Goal: Check status: Check status

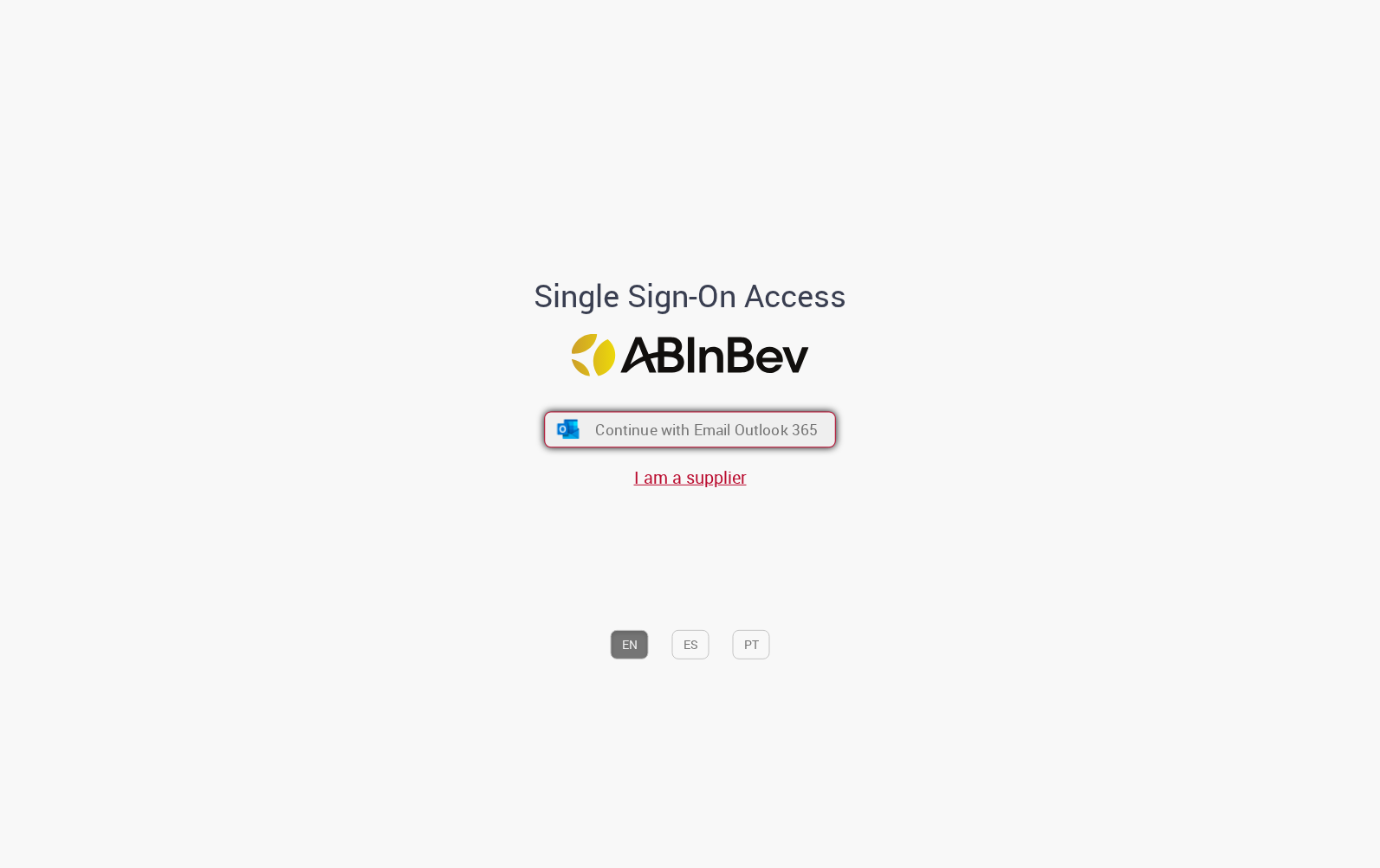
click at [685, 420] on span "Continue with Email Outlook 365" at bounding box center [707, 430] width 223 height 20
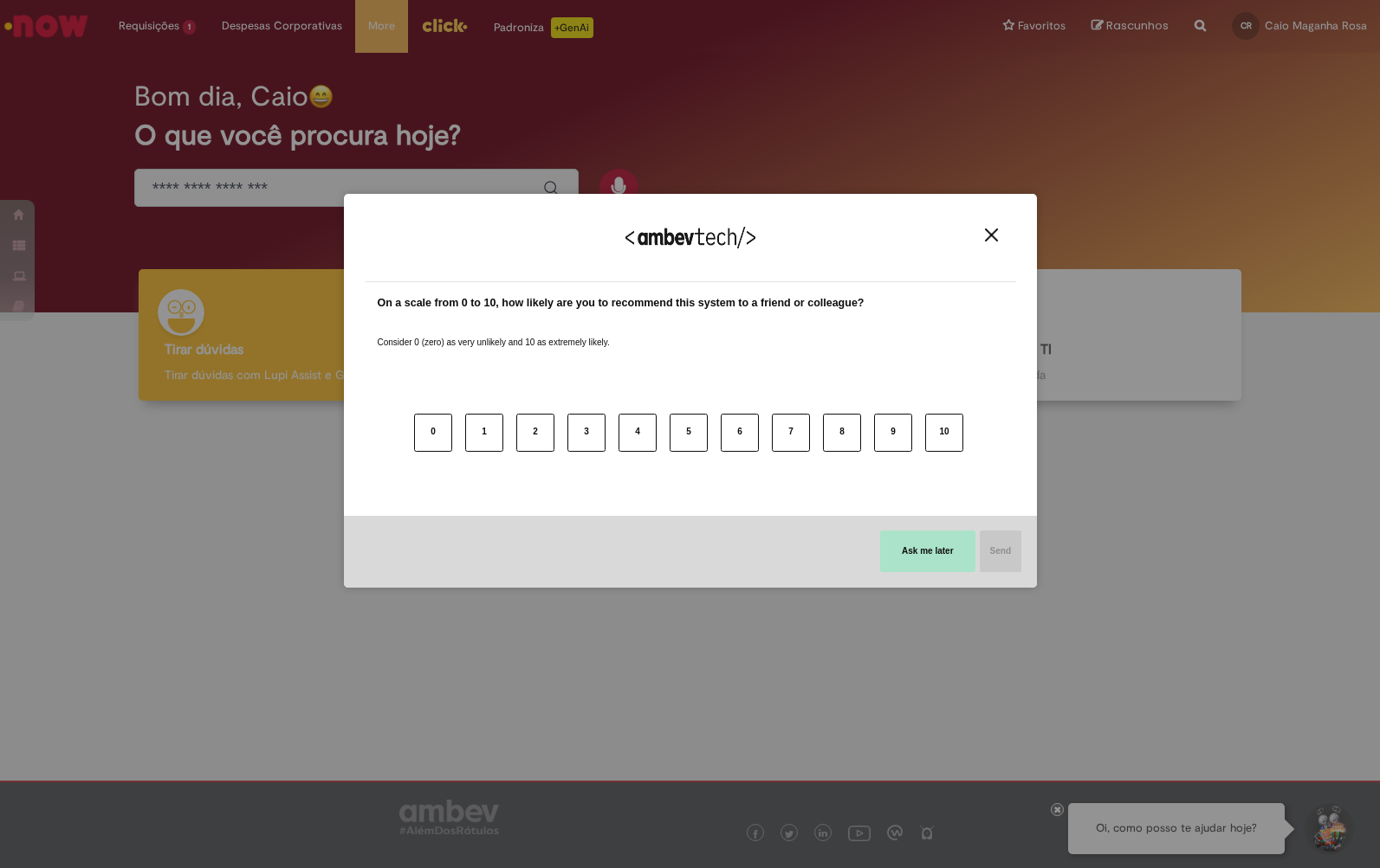
click at [956, 561] on button "Ask me later" at bounding box center [927, 551] width 95 height 42
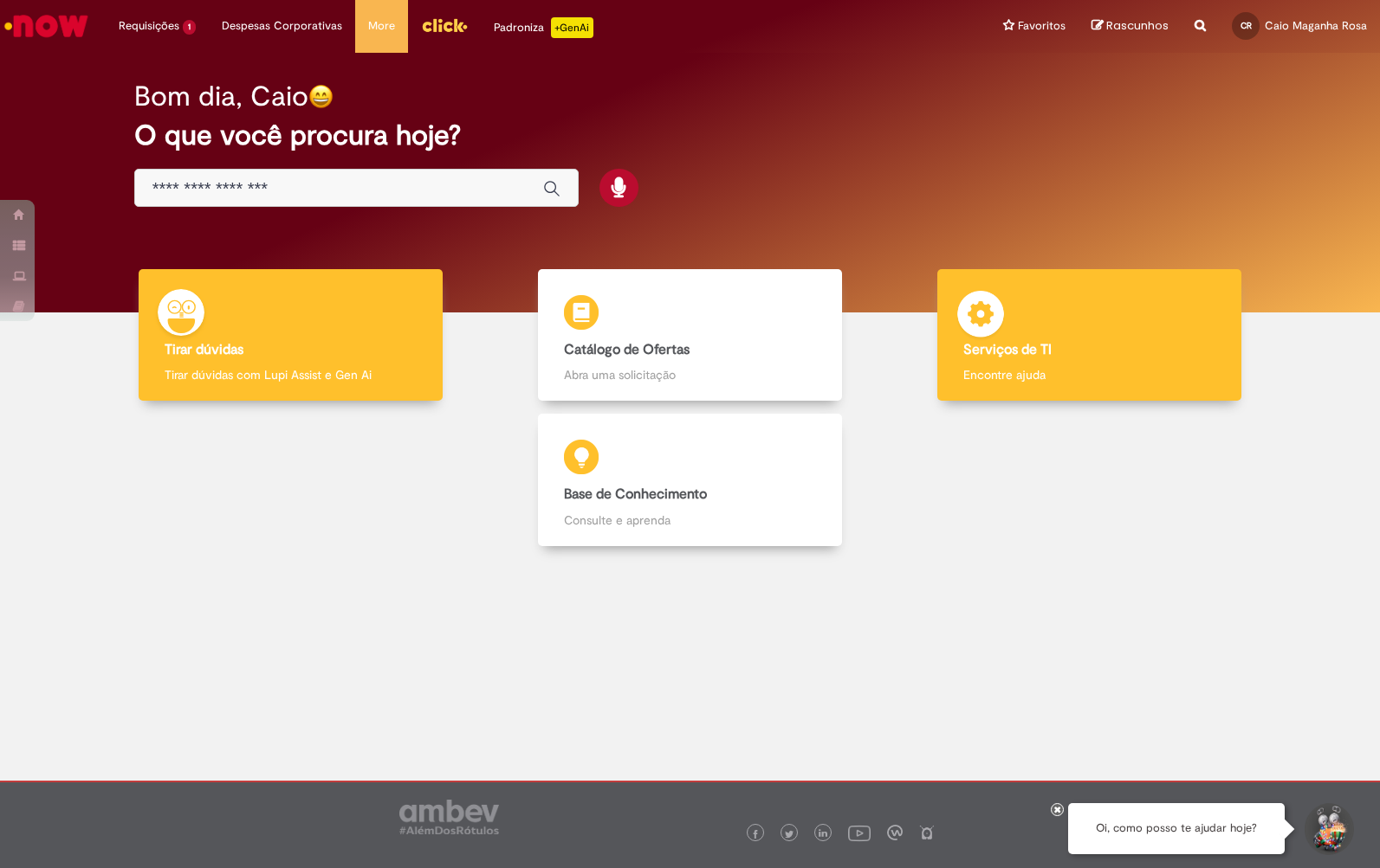
click at [1091, 334] on div "Serviços de TI Serviços de TI Encontre ajuda" at bounding box center [1089, 335] width 304 height 133
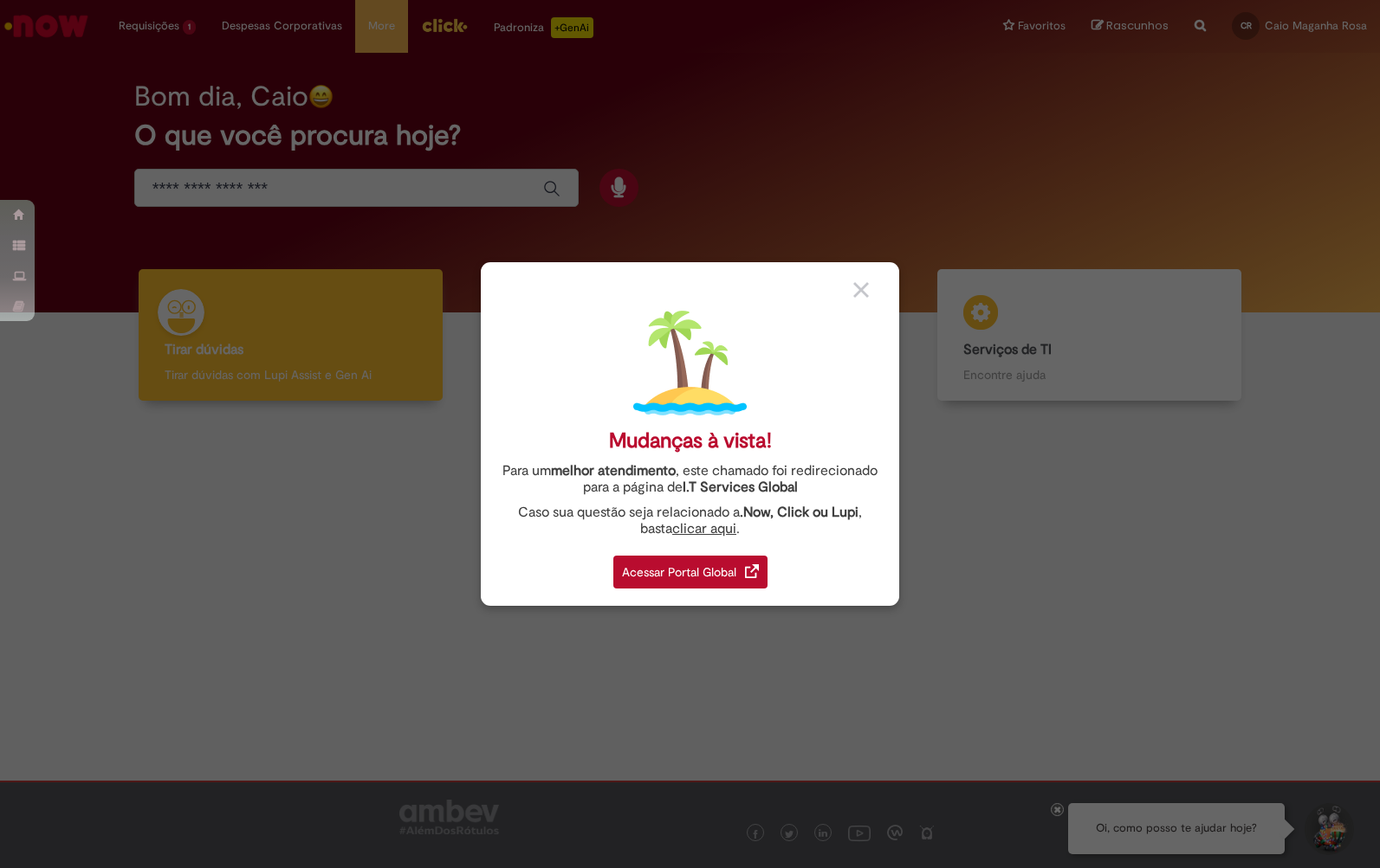
click at [644, 631] on div "Mudanças à vista! Para um melhor atendimento , este chamado foi redirecionado p…" at bounding box center [690, 434] width 1380 height 868
click at [535, 669] on div "Mudanças à vista! Para um melhor atendimento , este chamado foi redirecionado p…" at bounding box center [690, 434] width 1380 height 868
click at [854, 284] on img at bounding box center [862, 290] width 16 height 16
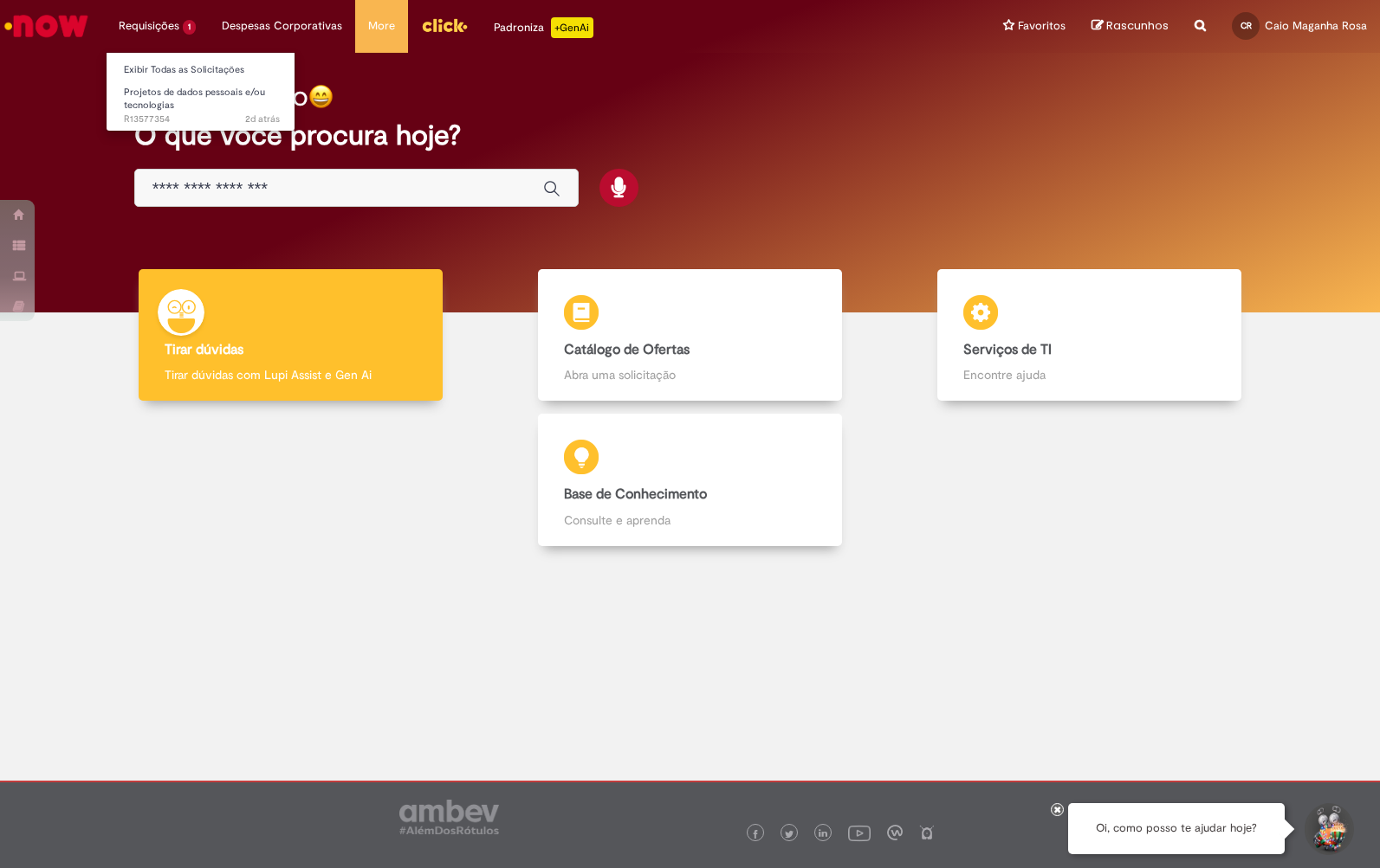
click at [167, 34] on li "Requisições 1 Exibir Todas as Solicitações Projetos de dados pessoais e/ou tecn…" at bounding box center [156, 25] width 103 height 52
click at [160, 99] on span "Projetos de dados pessoais e/ou tecnologias" at bounding box center [195, 99] width 141 height 26
click at [145, 100] on span "Projetos de dados pessoais e/ou tecnologias" at bounding box center [195, 99] width 141 height 26
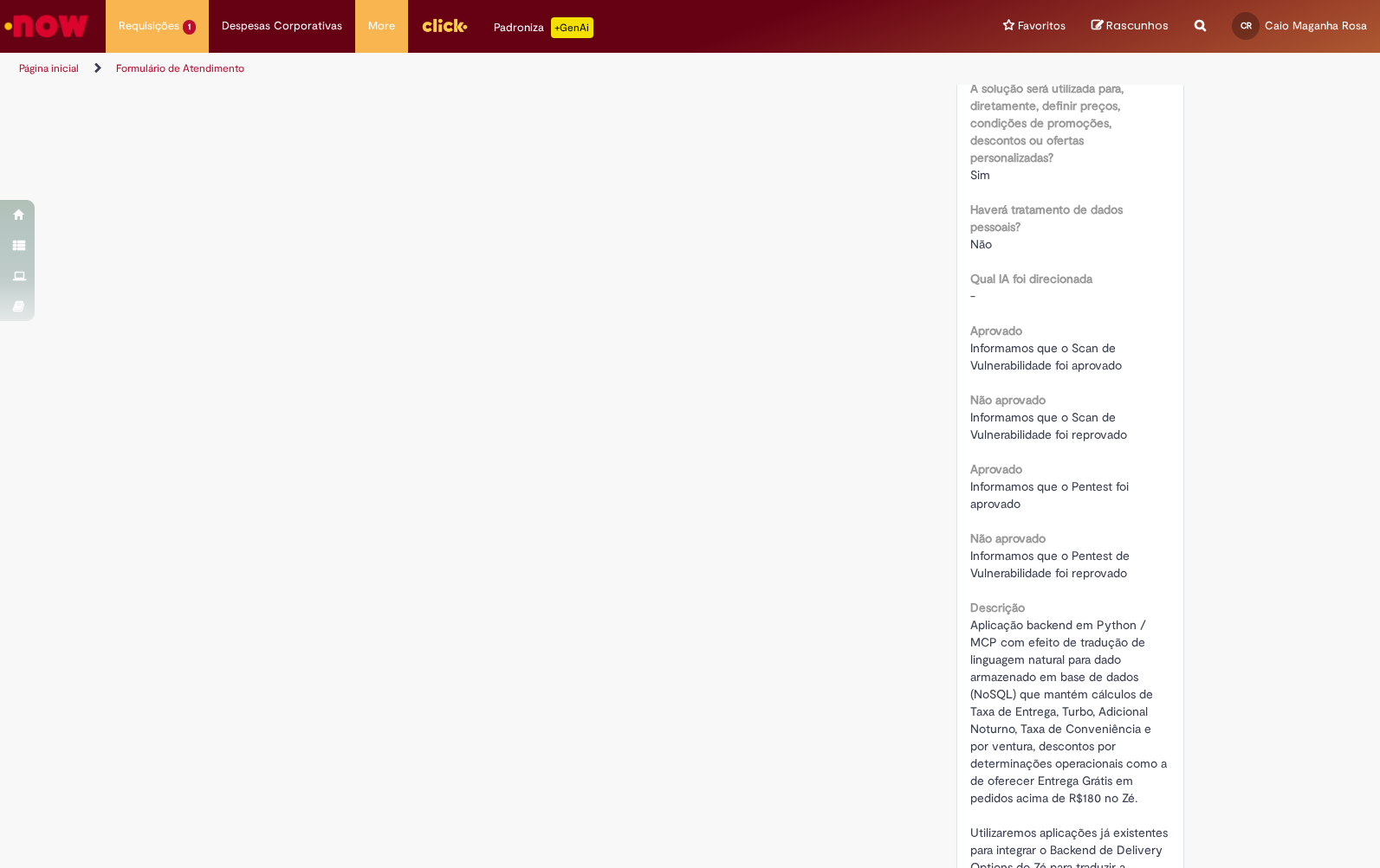
scroll to position [1117, 0]
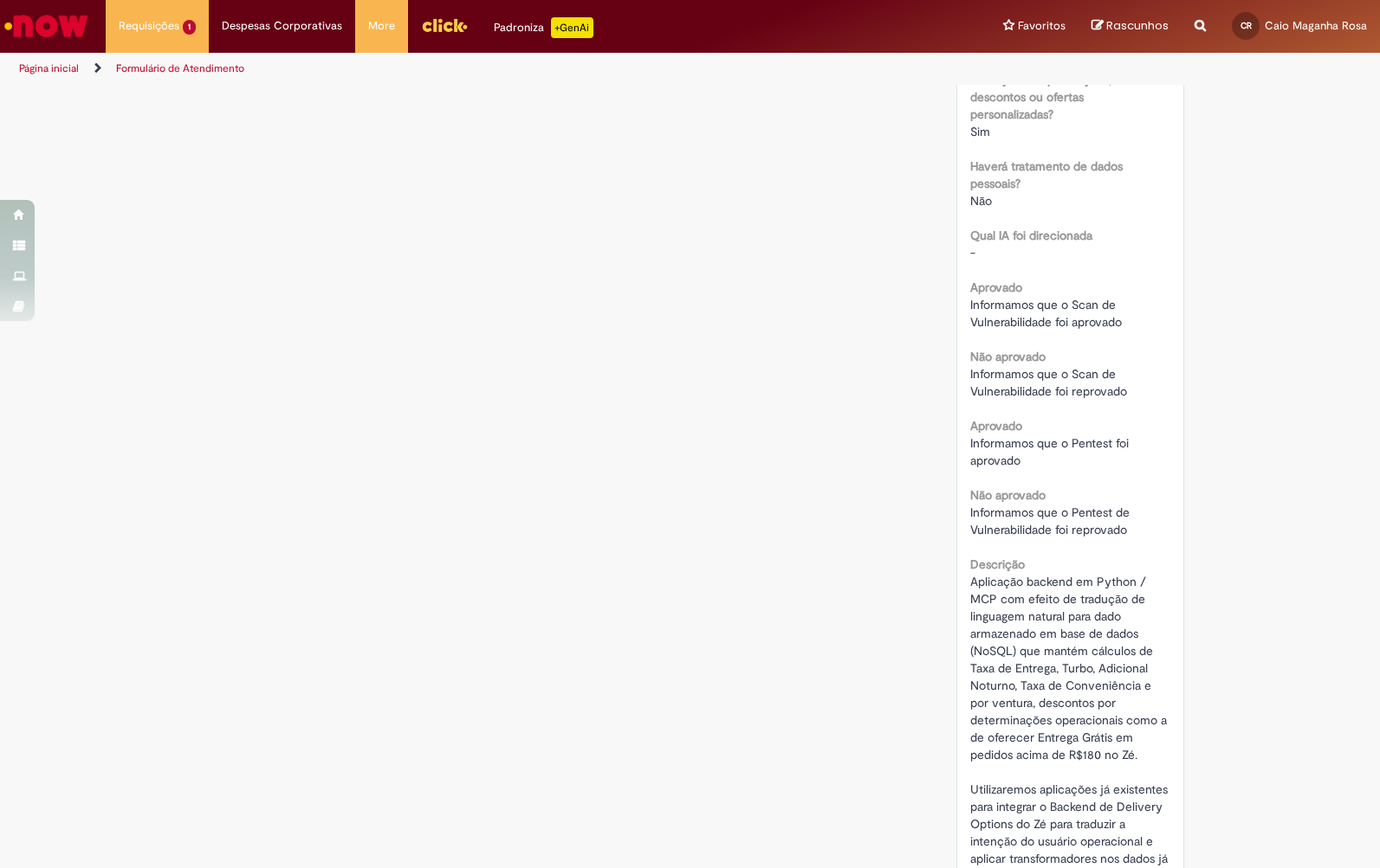
drag, startPoint x: 970, startPoint y: 306, endPoint x: 1139, endPoint y: 319, distance: 169.5
click at [1139, 316] on div "Informamos que o Scan de Vulnerabilidade foi aprovado" at bounding box center [1070, 313] width 200 height 34
click at [1139, 319] on div "Informamos que o Scan de Vulnerabilidade foi aprovado" at bounding box center [1070, 313] width 200 height 34
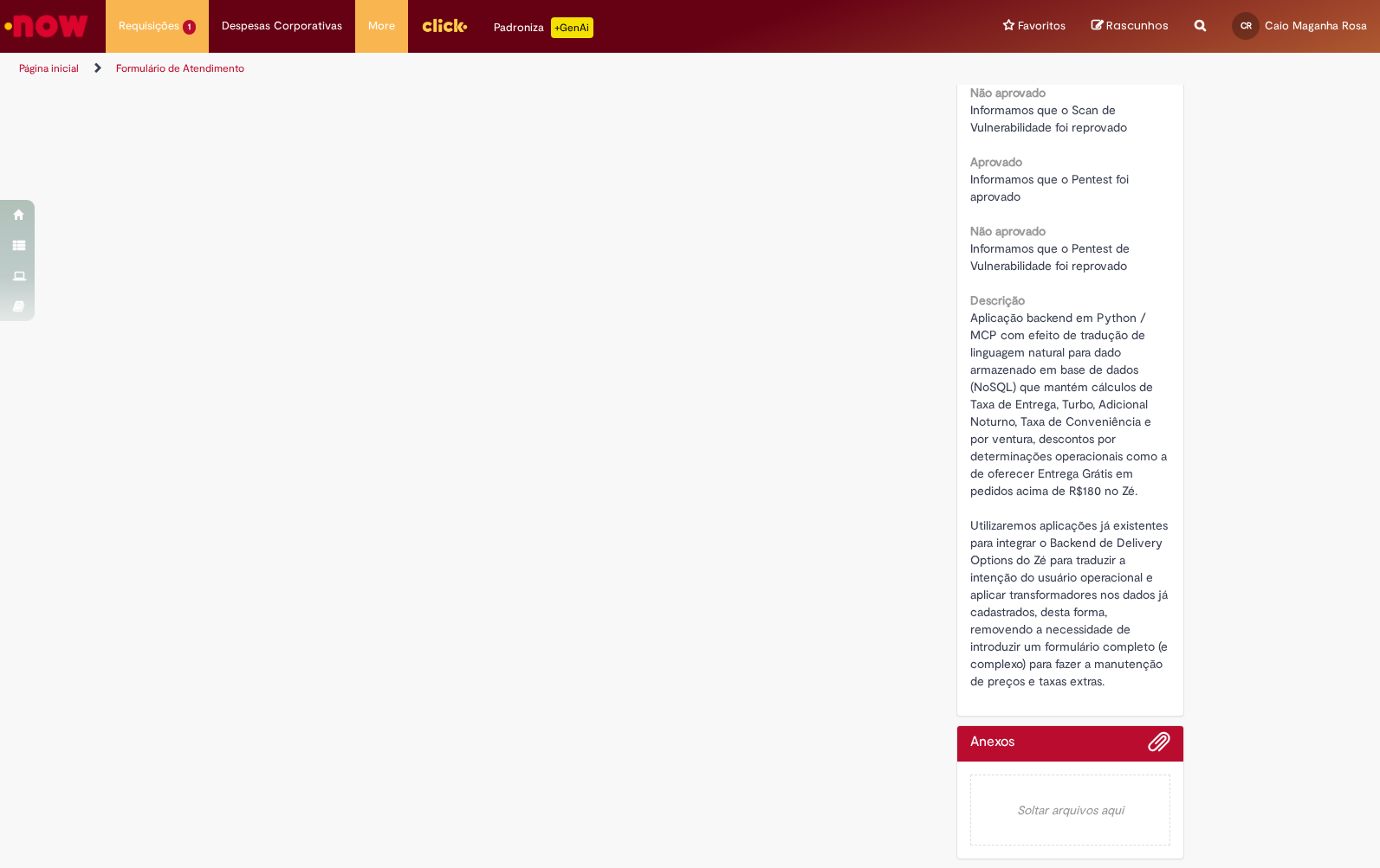
scroll to position [1380, 0]
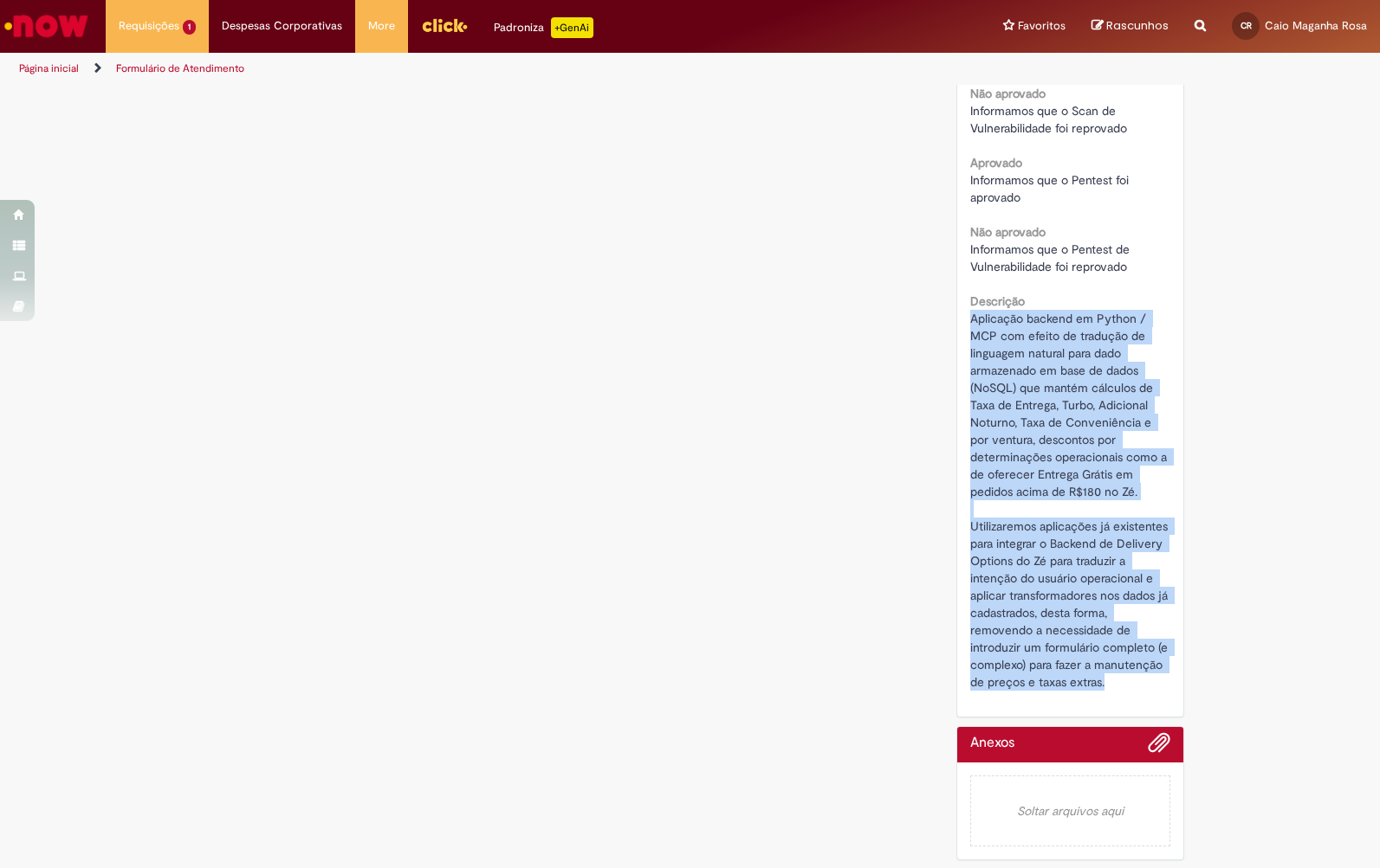
drag, startPoint x: 971, startPoint y: 319, endPoint x: 1143, endPoint y: 685, distance: 404.4
click at [1143, 685] on div "Aplicação backend em Python / MCP com efeito de tradução de linguagem natural p…" at bounding box center [1070, 500] width 200 height 381
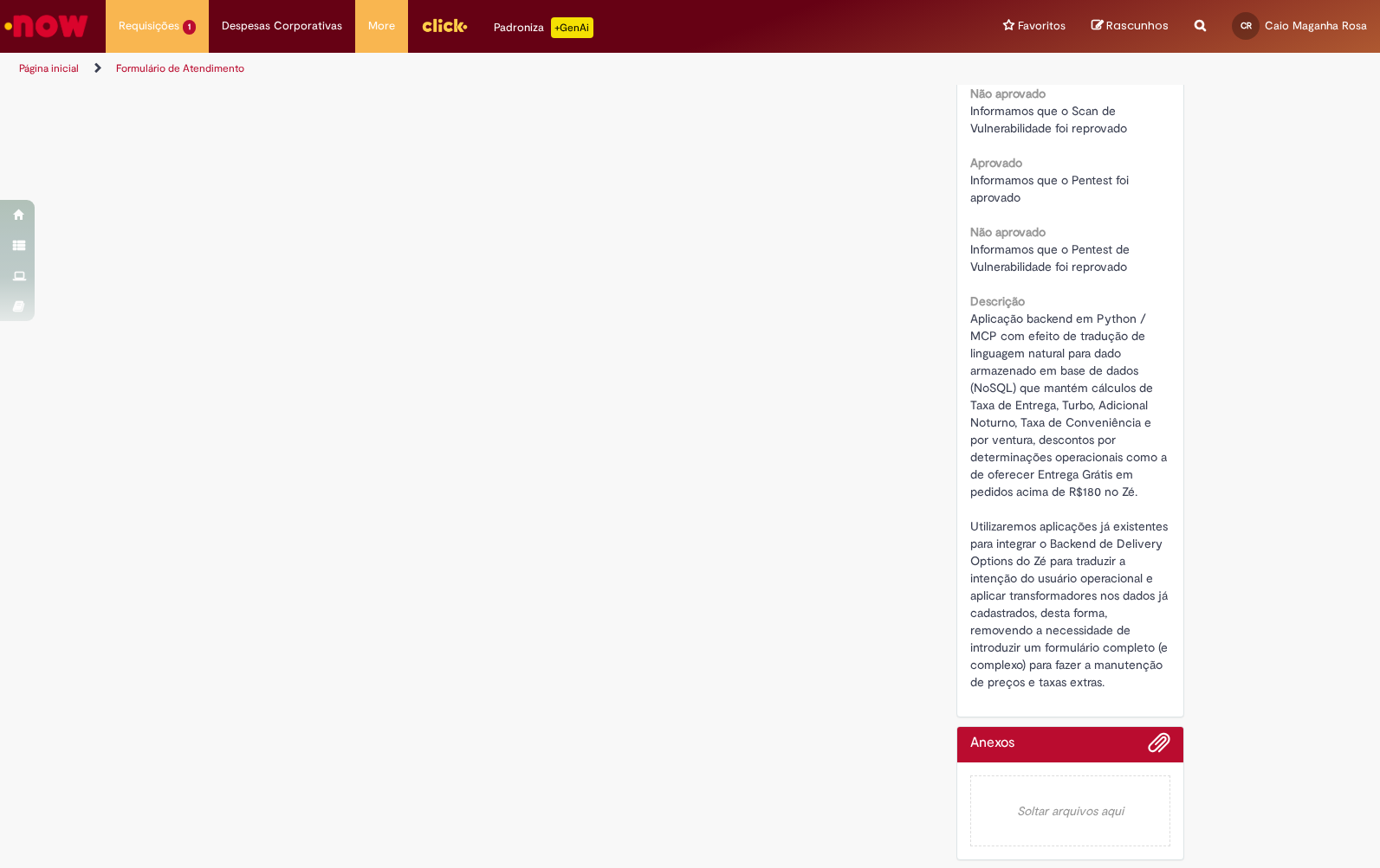
click at [1143, 685] on div "Aplicação backend em Python / MCP com efeito de tradução de linguagem natural p…" at bounding box center [1070, 500] width 200 height 381
